Goal: Complete application form

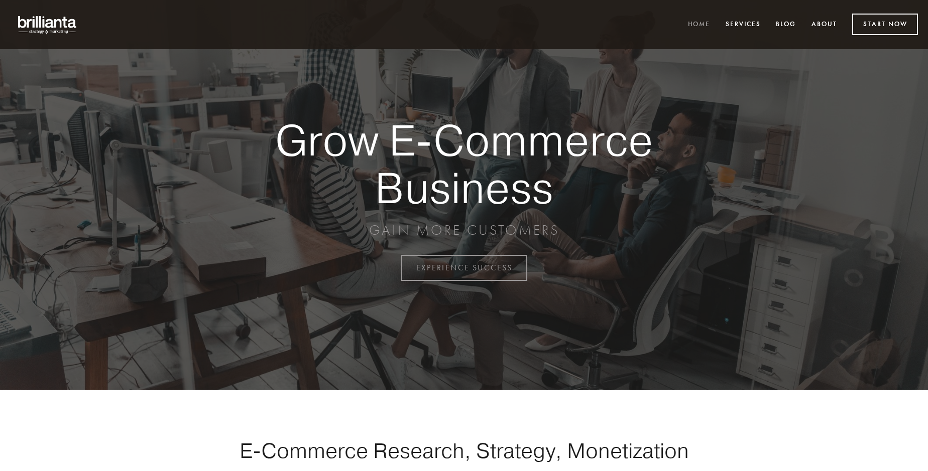
scroll to position [2632, 0]
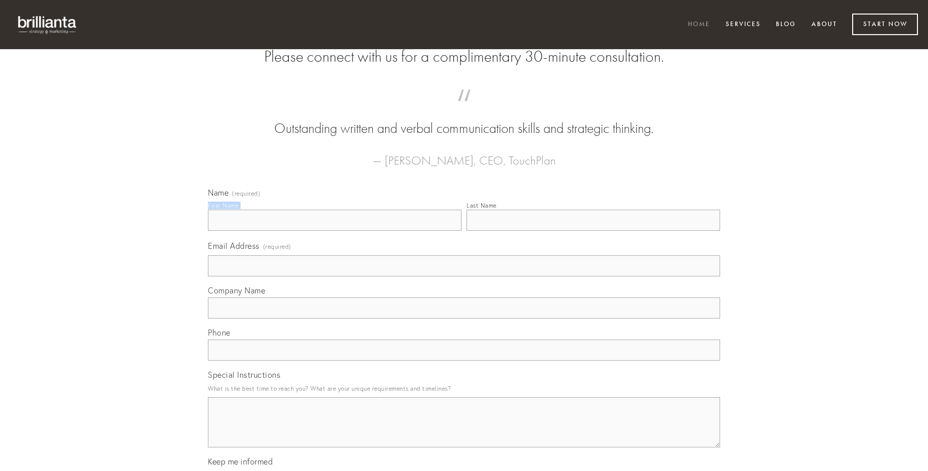
type input "[PERSON_NAME]"
click at [593, 231] on input "Last Name" at bounding box center [593, 220] width 254 height 21
type input "[PERSON_NAME]"
click at [464, 277] on input "Email Address (required)" at bounding box center [464, 266] width 512 height 21
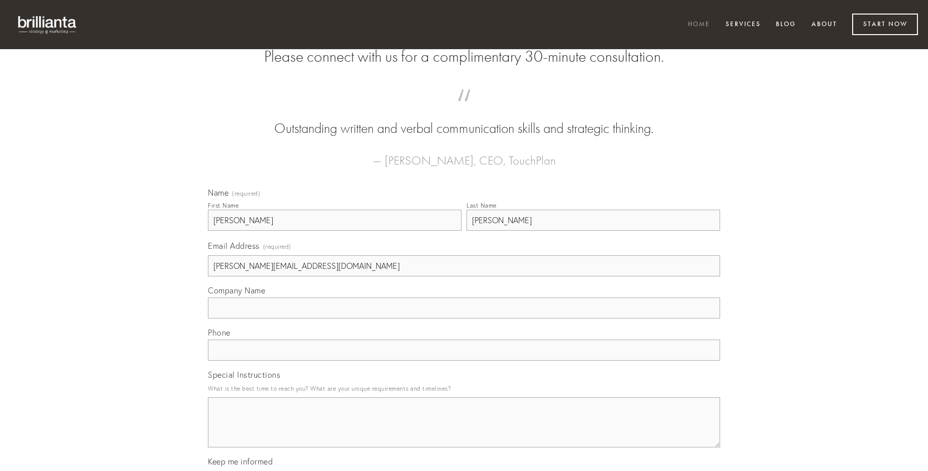
type input "[PERSON_NAME][EMAIL_ADDRESS][DOMAIN_NAME]"
click at [464, 319] on input "Company Name" at bounding box center [464, 308] width 512 height 21
type input "eligendi"
click at [464, 361] on input "text" at bounding box center [464, 350] width 512 height 21
click at [464, 432] on textarea "Special Instructions" at bounding box center [464, 423] width 512 height 50
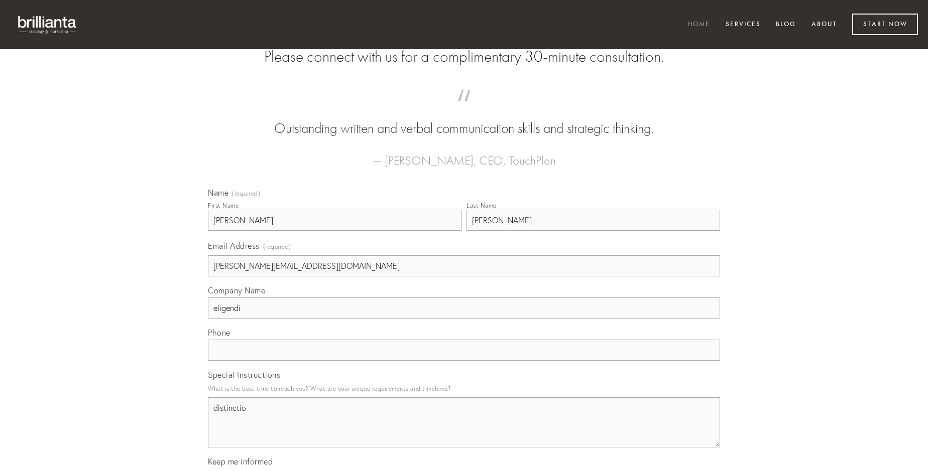
type textarea "distinctio"
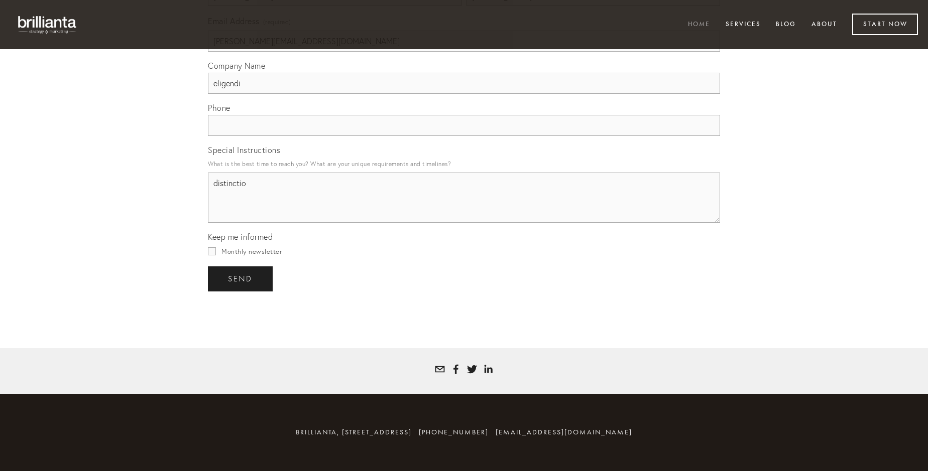
click at [241, 279] on span "send" at bounding box center [240, 279] width 25 height 9
